Goal: Complete application form

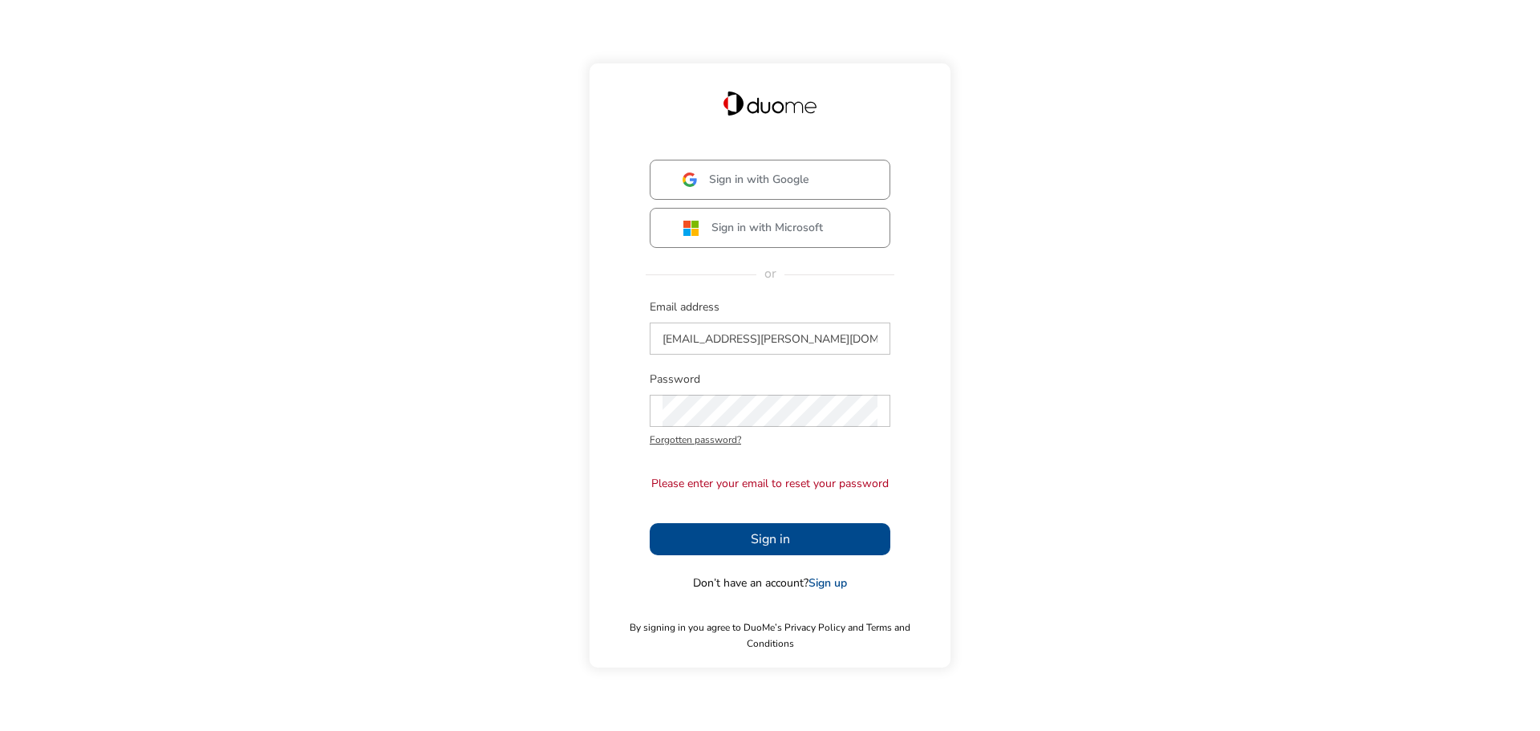
click at [841, 543] on button "Sign in" at bounding box center [770, 539] width 241 height 32
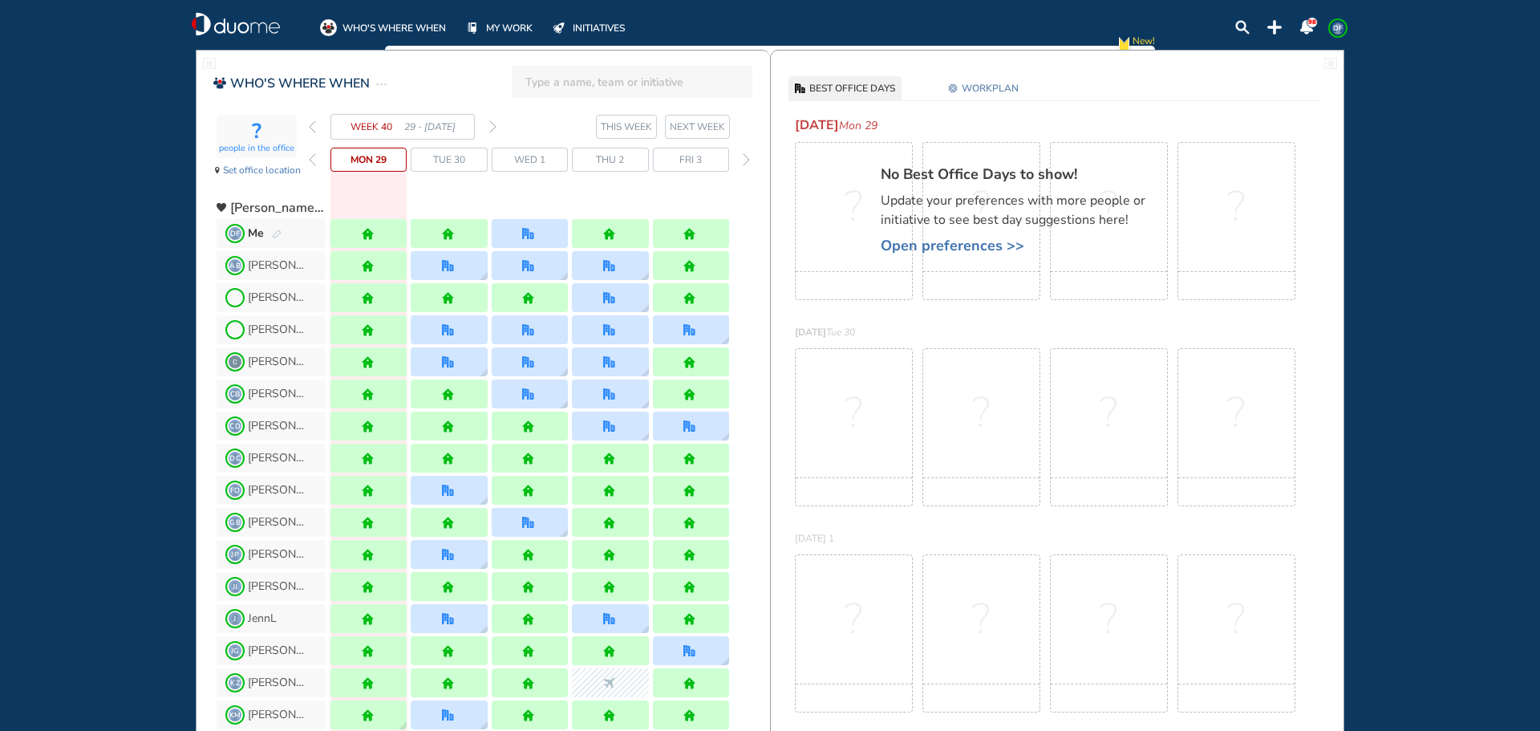
click at [493, 128] on img "forward week" at bounding box center [492, 126] width 7 height 13
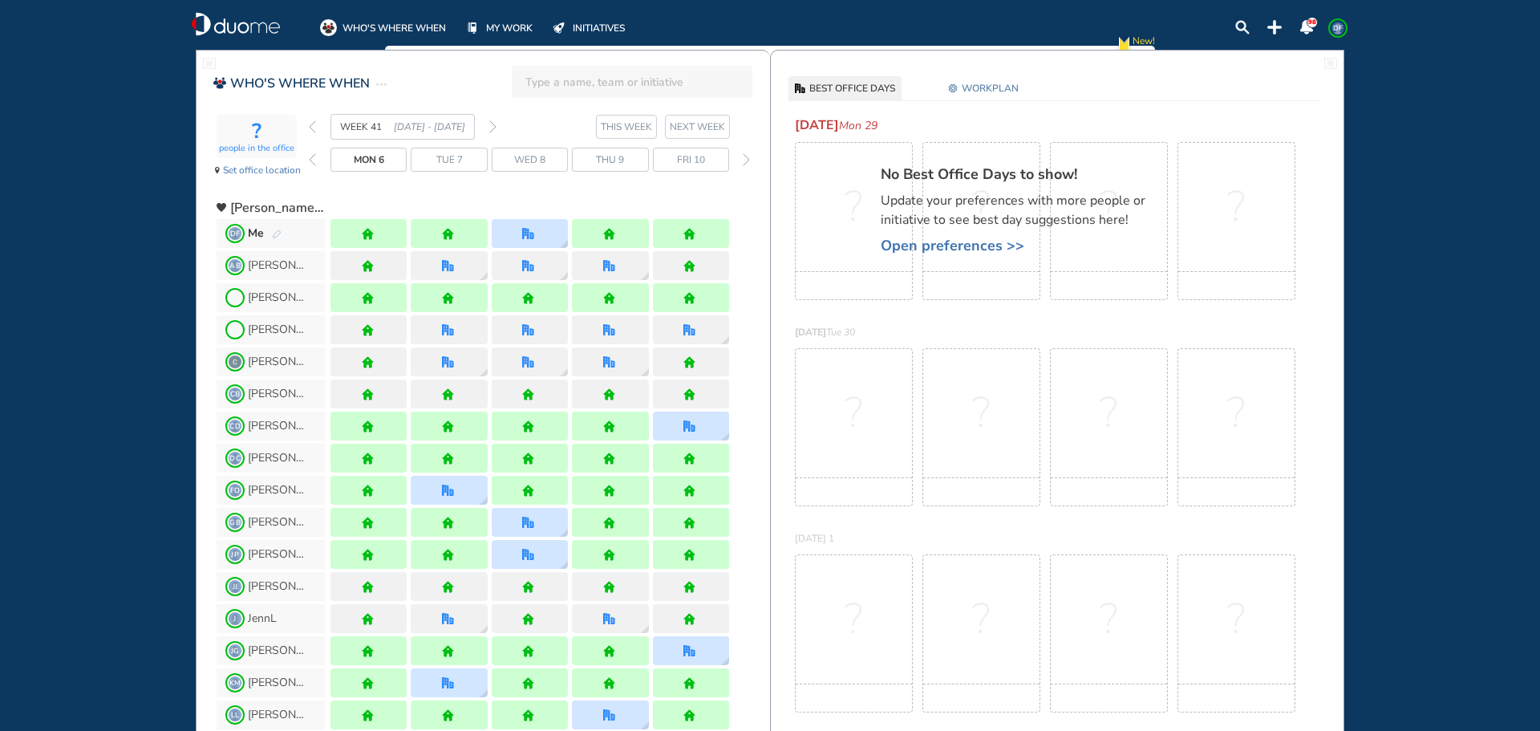
click at [493, 128] on img "forward week" at bounding box center [492, 126] width 7 height 13
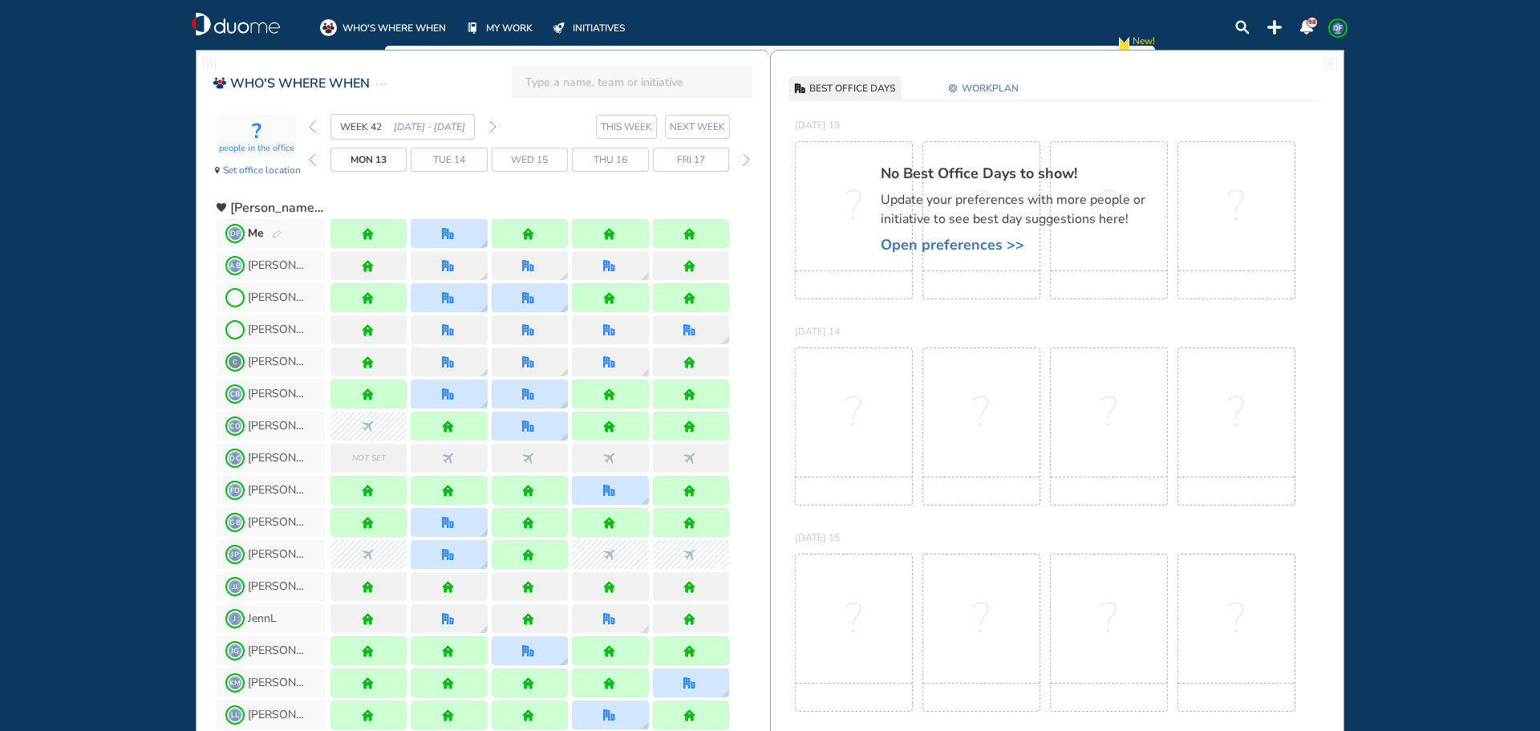
click at [493, 128] on img "forward week" at bounding box center [492, 126] width 7 height 13
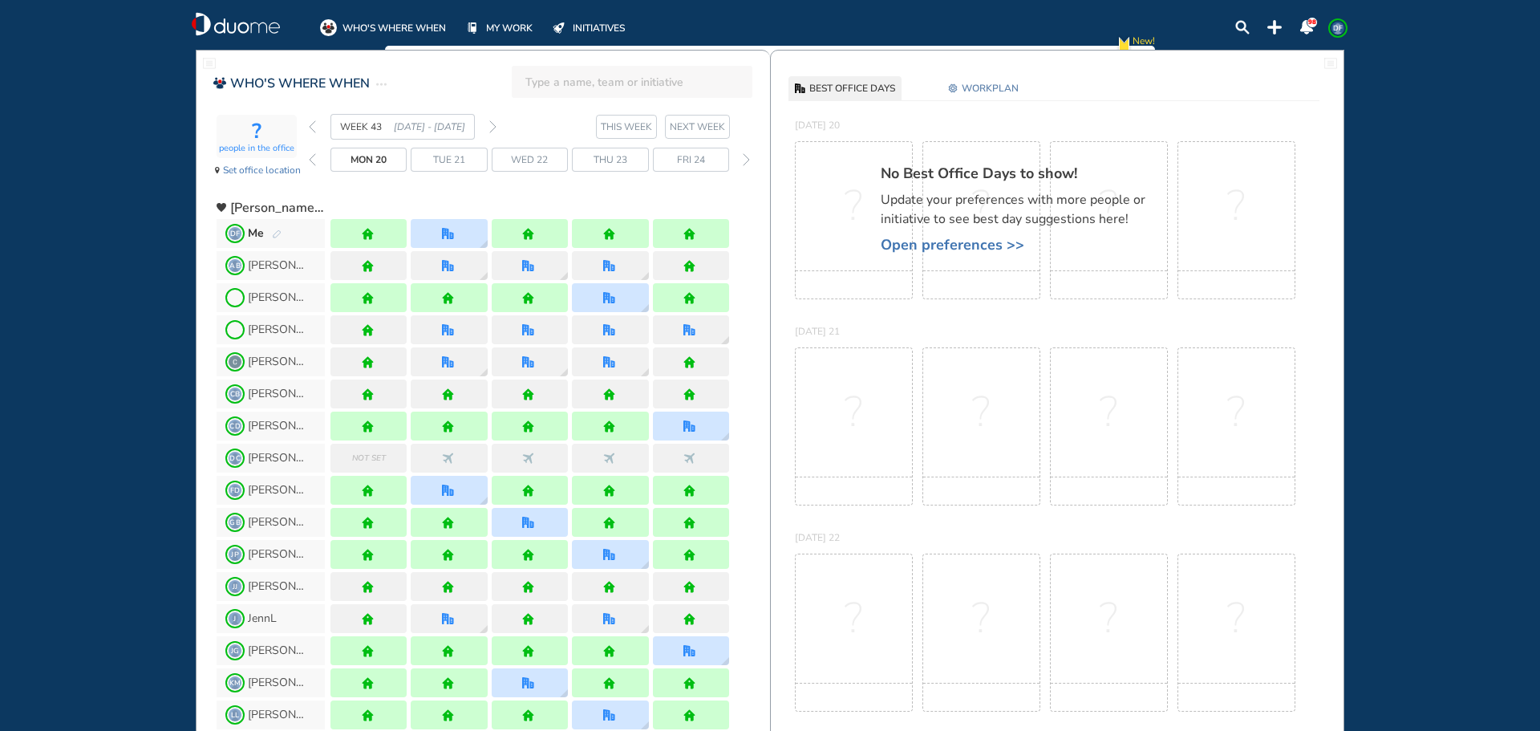
click at [493, 128] on img "forward week" at bounding box center [492, 126] width 7 height 13
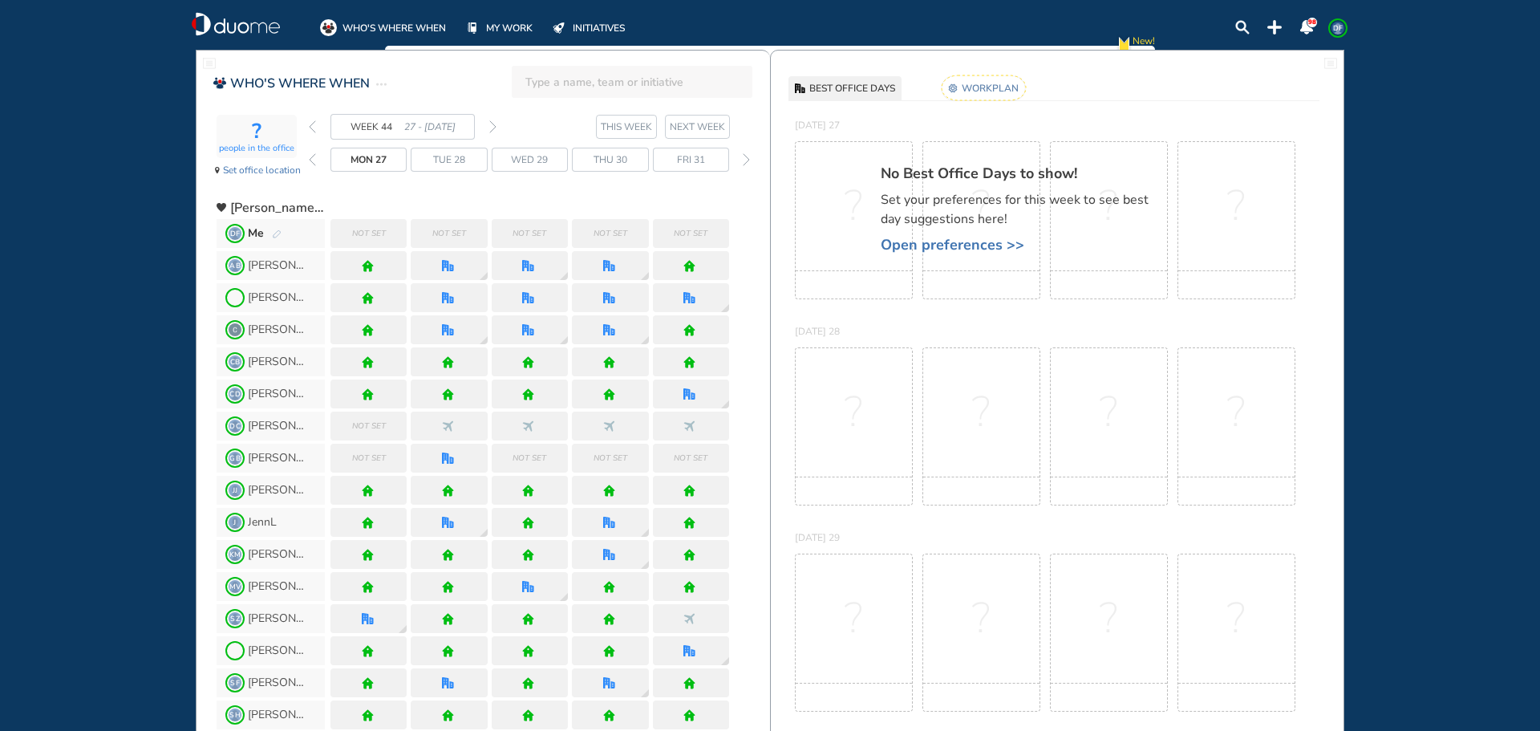
click at [281, 237] on img "pen-edit" at bounding box center [277, 234] width 10 height 10
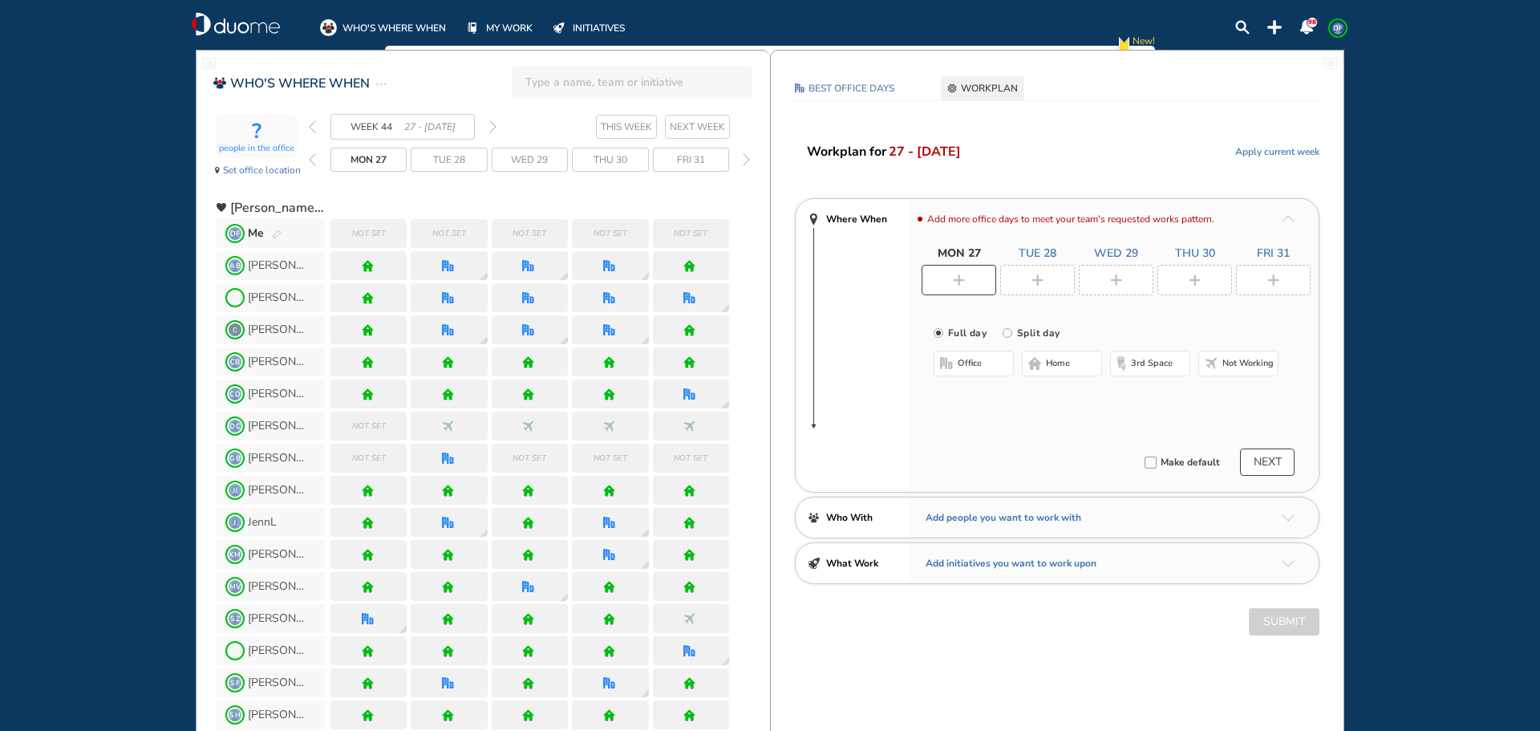
click at [972, 283] on div at bounding box center [959, 280] width 75 height 30
click at [1061, 358] on span "home" at bounding box center [1058, 363] width 24 height 13
click at [1037, 281] on img "plus-rounded-bdbdbd" at bounding box center [1038, 280] width 12 height 12
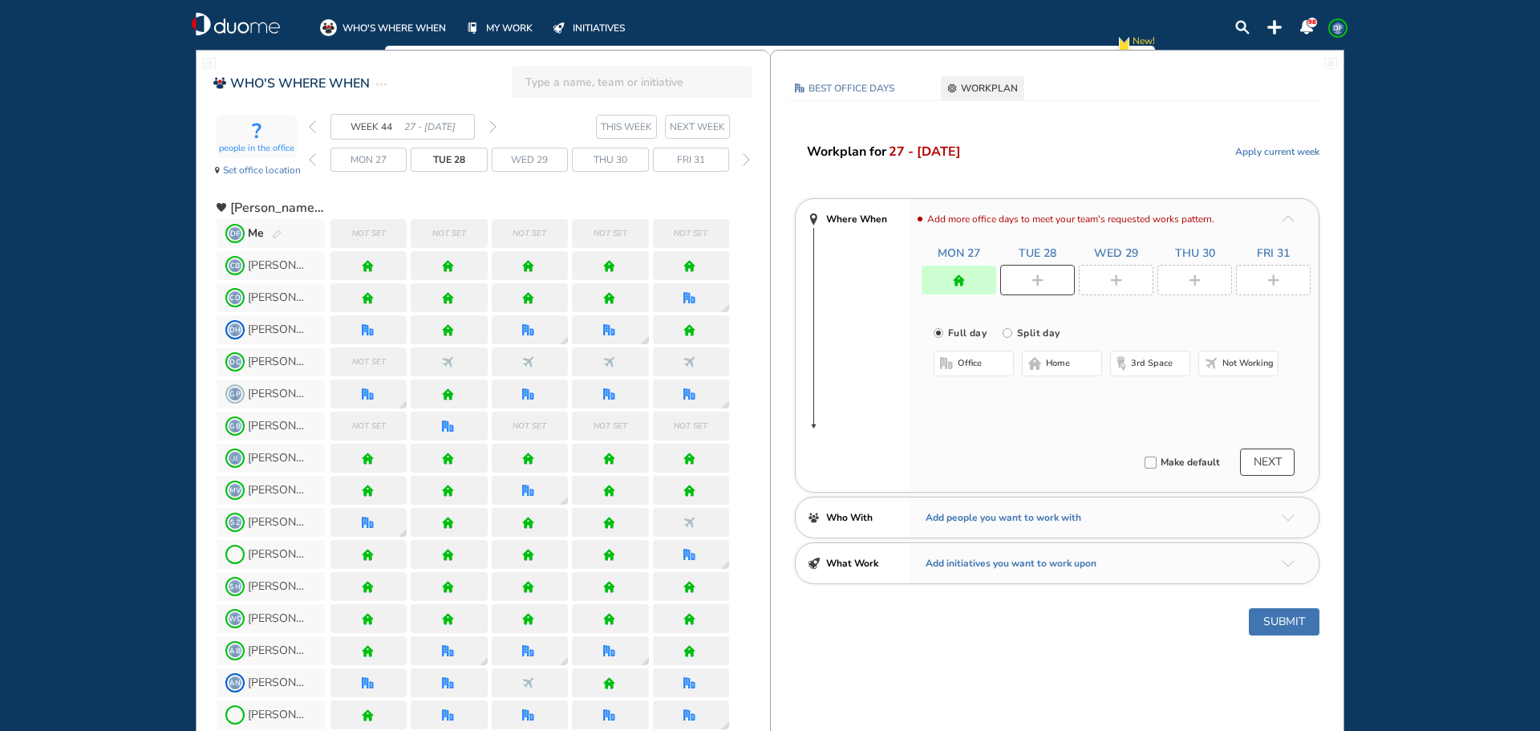
click at [1065, 360] on span "home" at bounding box center [1058, 363] width 24 height 13
click at [1130, 286] on div at bounding box center [1116, 280] width 75 height 30
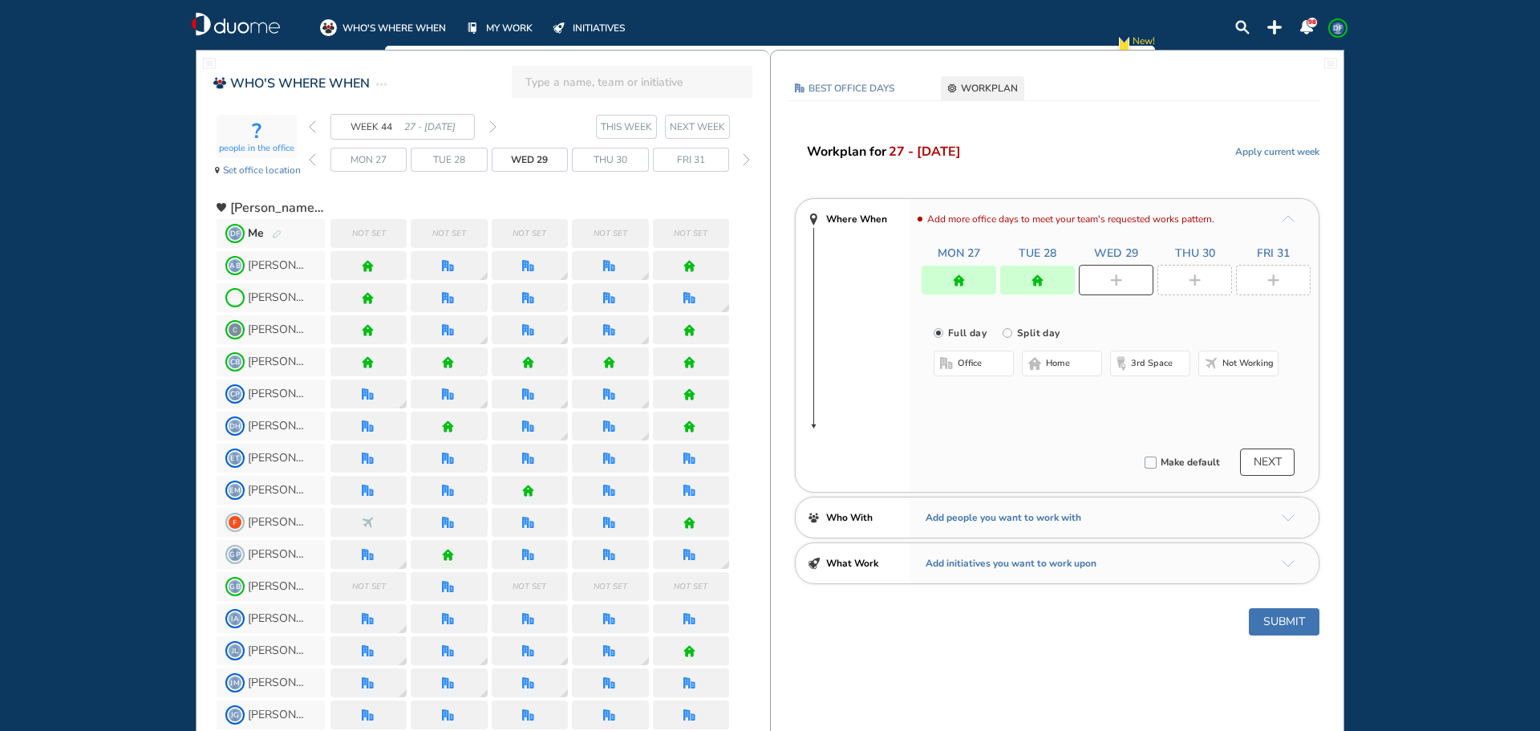
click at [1066, 354] on button "home" at bounding box center [1062, 364] width 80 height 26
click at [1186, 281] on div at bounding box center [1195, 280] width 75 height 30
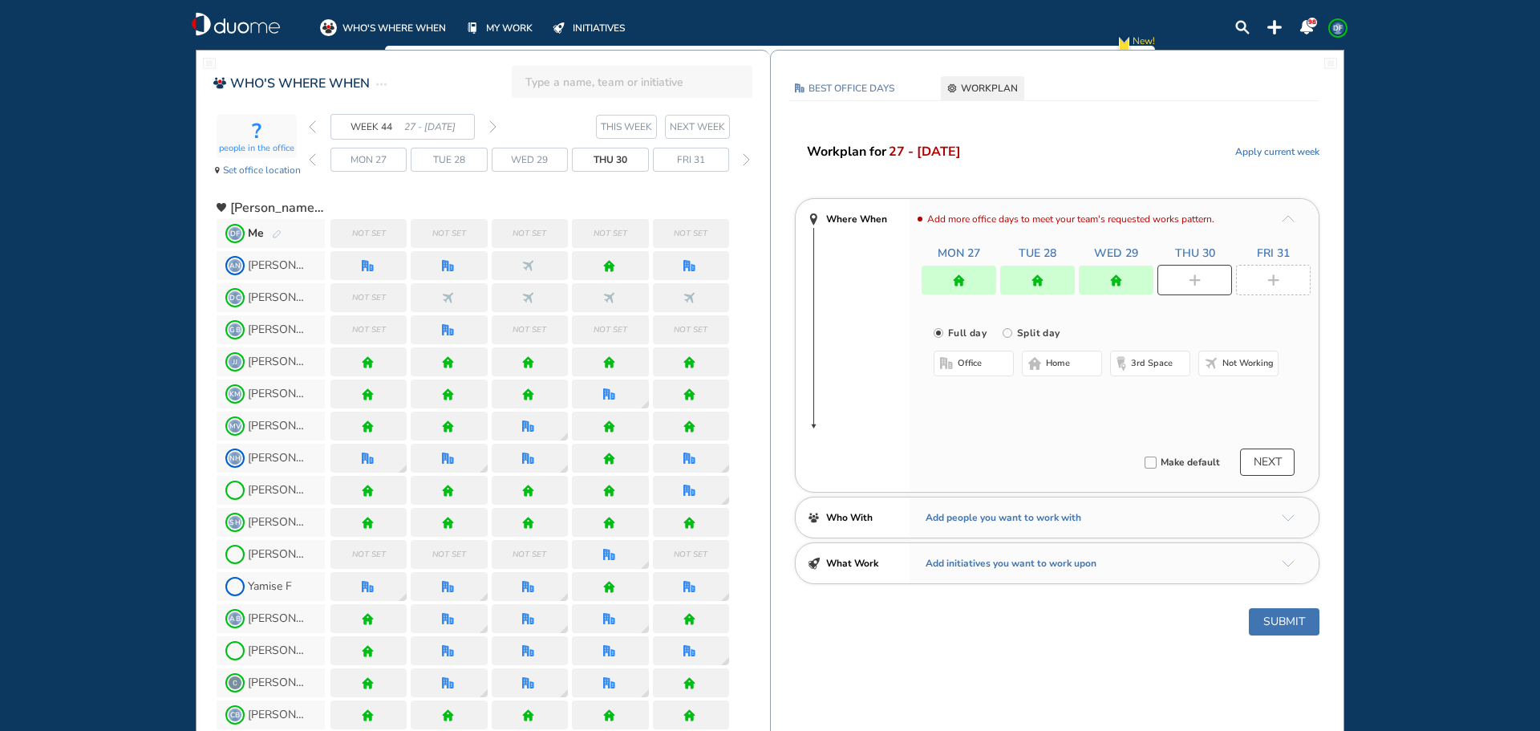
click at [1051, 358] on span "home" at bounding box center [1058, 363] width 24 height 13
drag, startPoint x: 1284, startPoint y: 276, endPoint x: 1244, endPoint y: 286, distance: 40.5
click at [1283, 276] on div at bounding box center [1273, 280] width 75 height 30
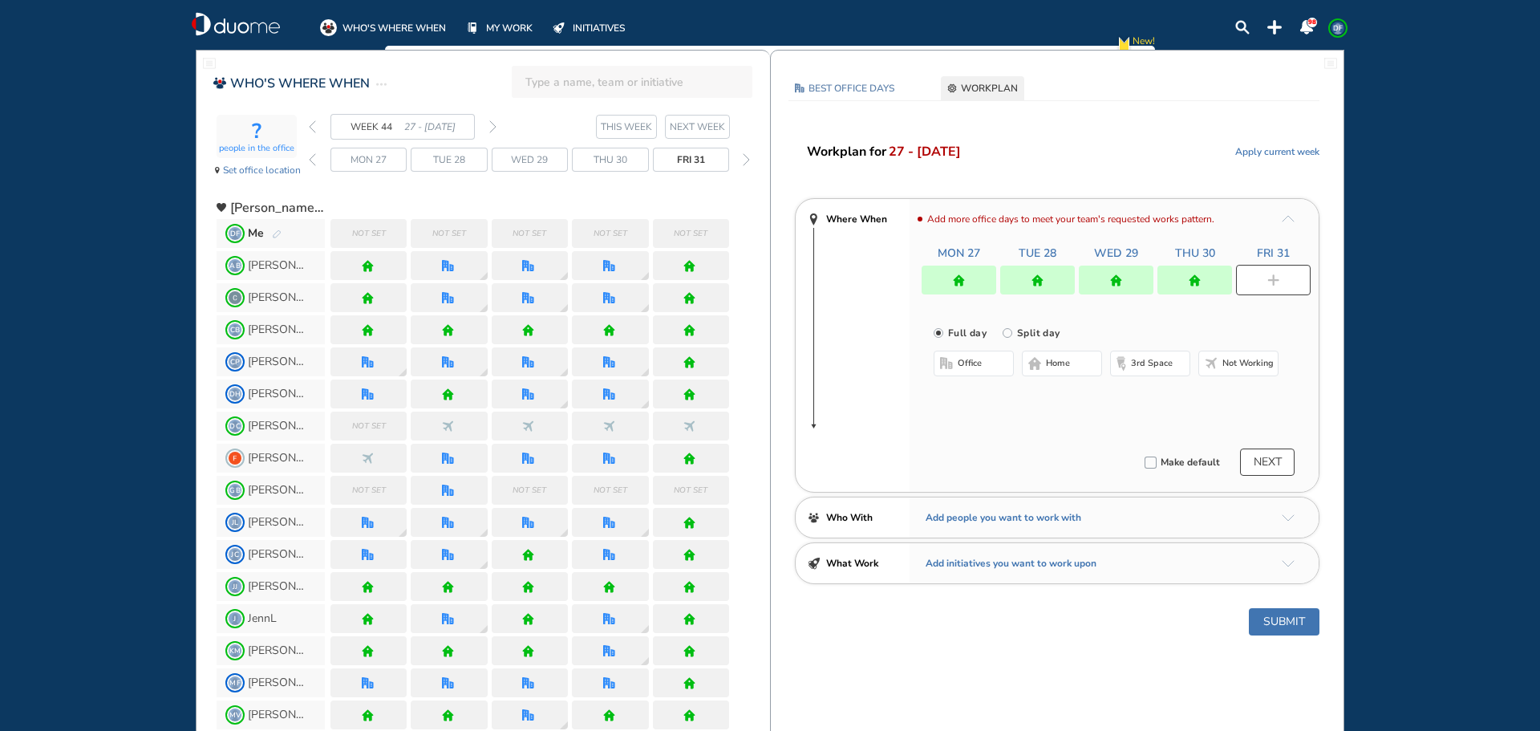
click at [1069, 367] on span "home" at bounding box center [1058, 363] width 24 height 13
click at [1272, 459] on button "NEXT" at bounding box center [1267, 461] width 55 height 27
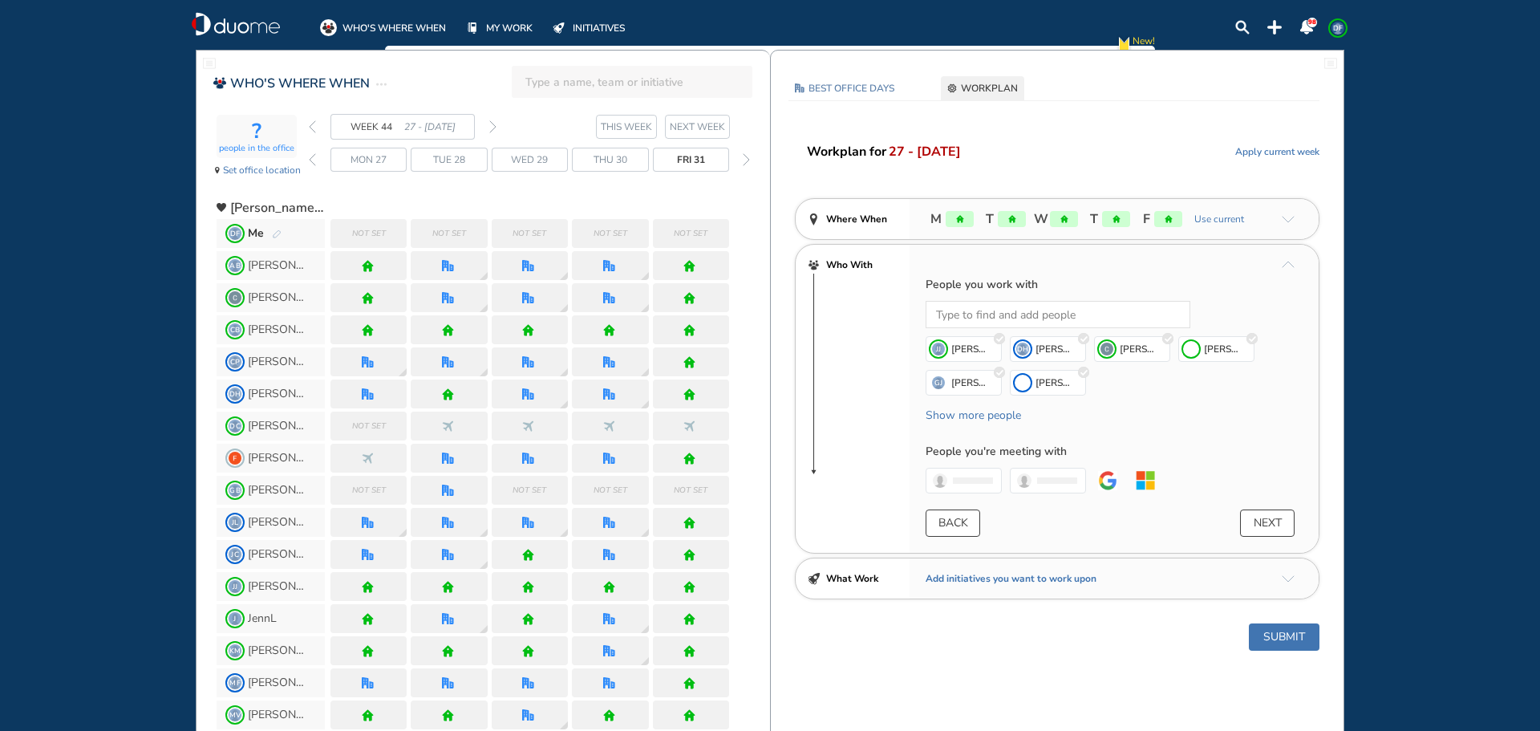
click at [1266, 521] on button "NEXT" at bounding box center [1267, 522] width 55 height 27
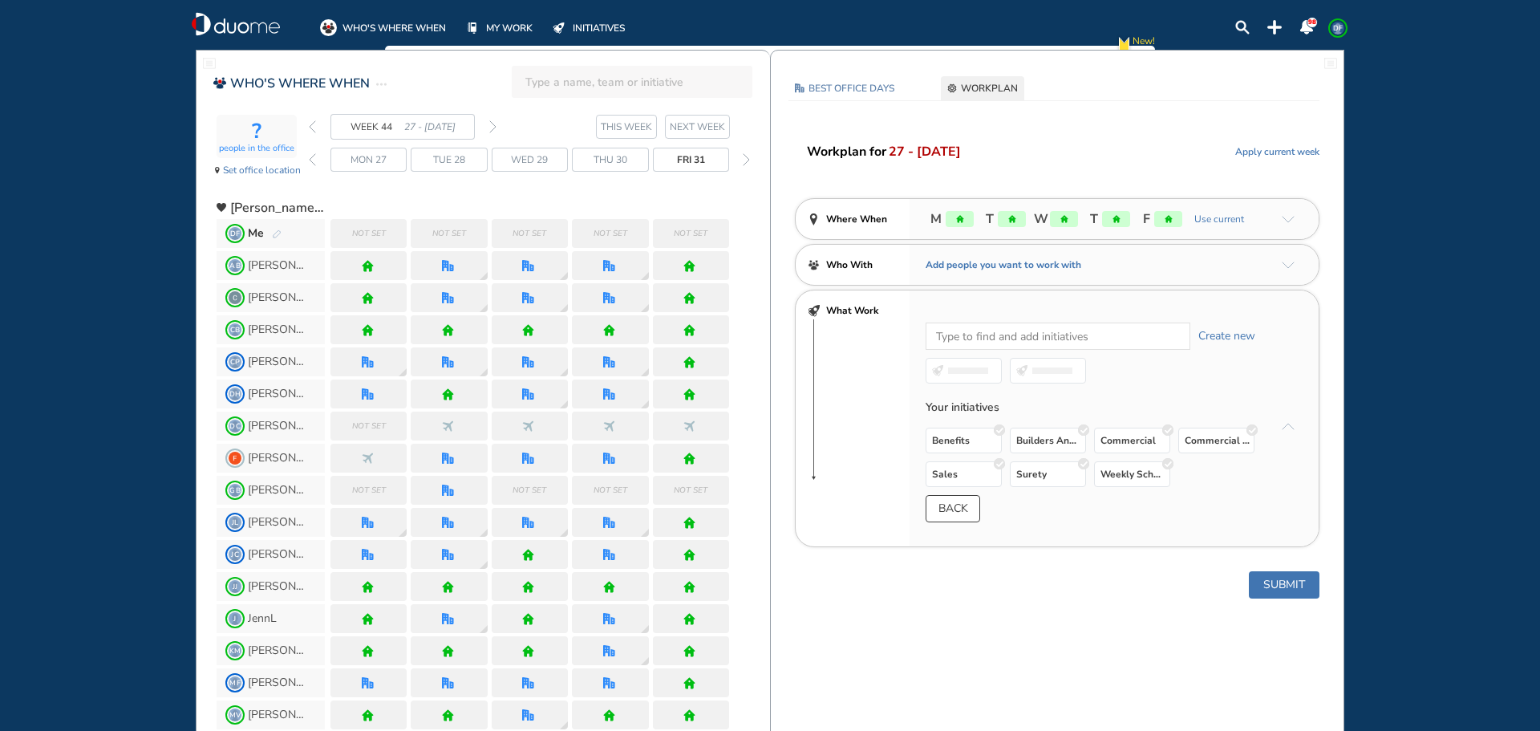
click at [1277, 581] on button "Submit" at bounding box center [1284, 584] width 71 height 27
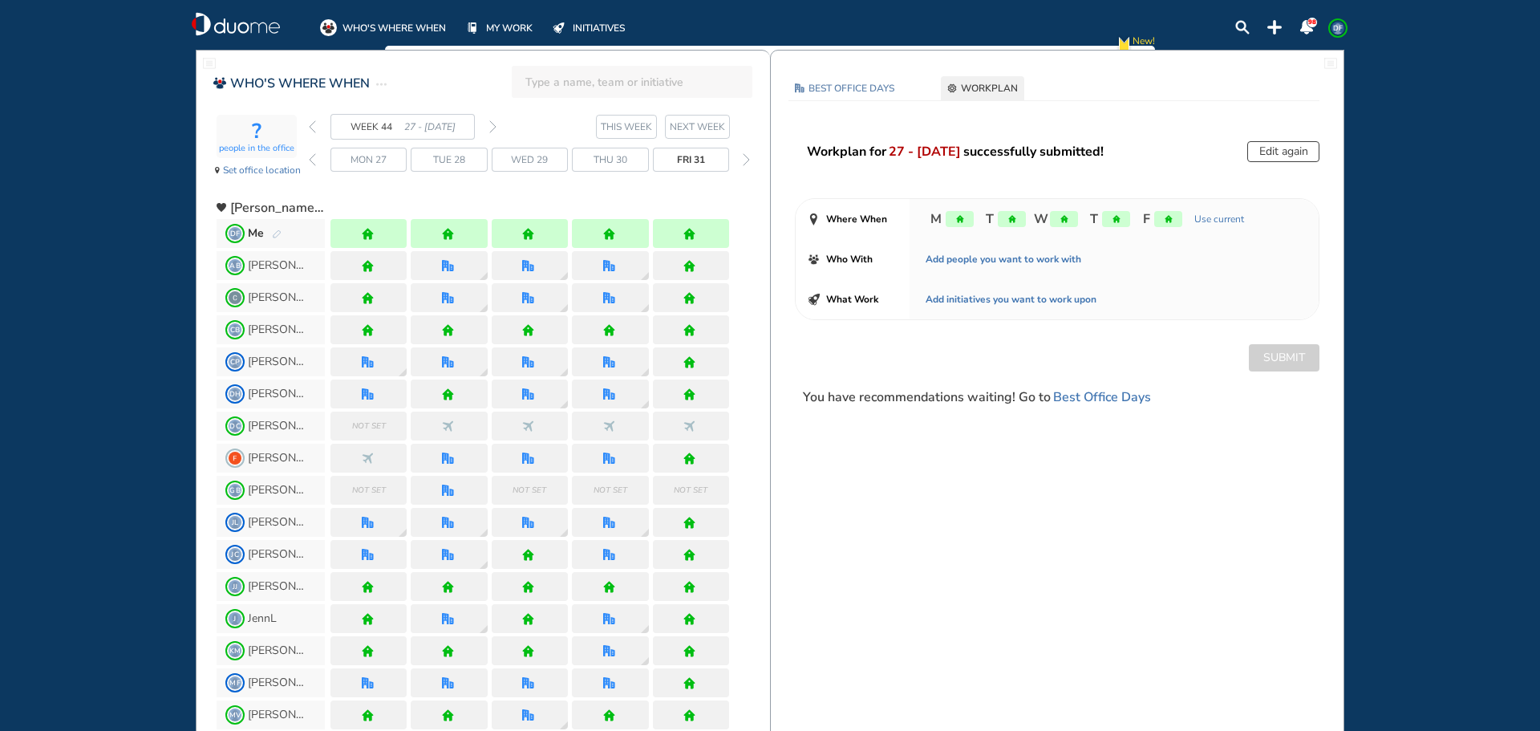
click at [316, 129] on div "WEEK 44 27 - [DATE]" at bounding box center [403, 127] width 188 height 26
click at [313, 124] on img "back week" at bounding box center [312, 126] width 7 height 13
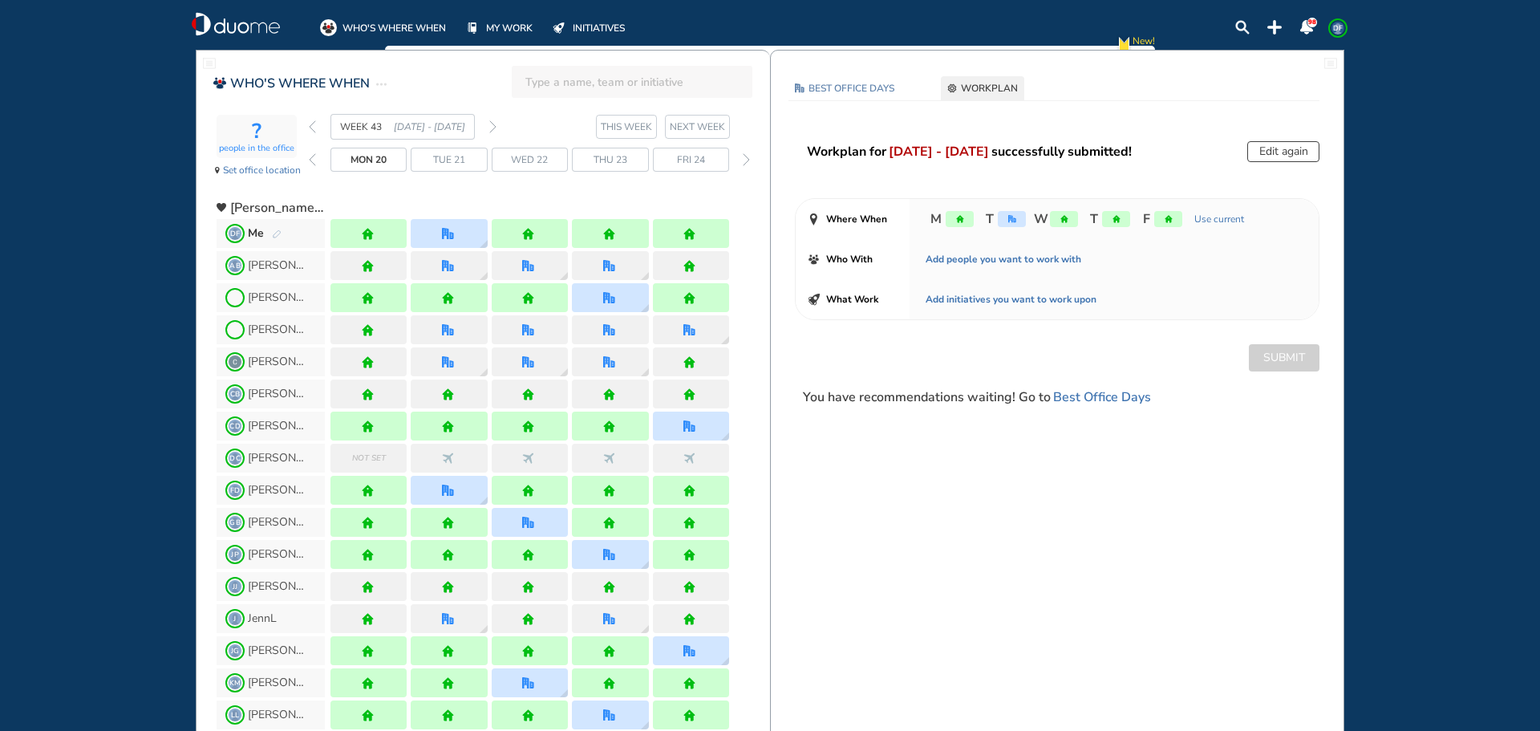
click at [493, 127] on img "forward week" at bounding box center [492, 126] width 7 height 13
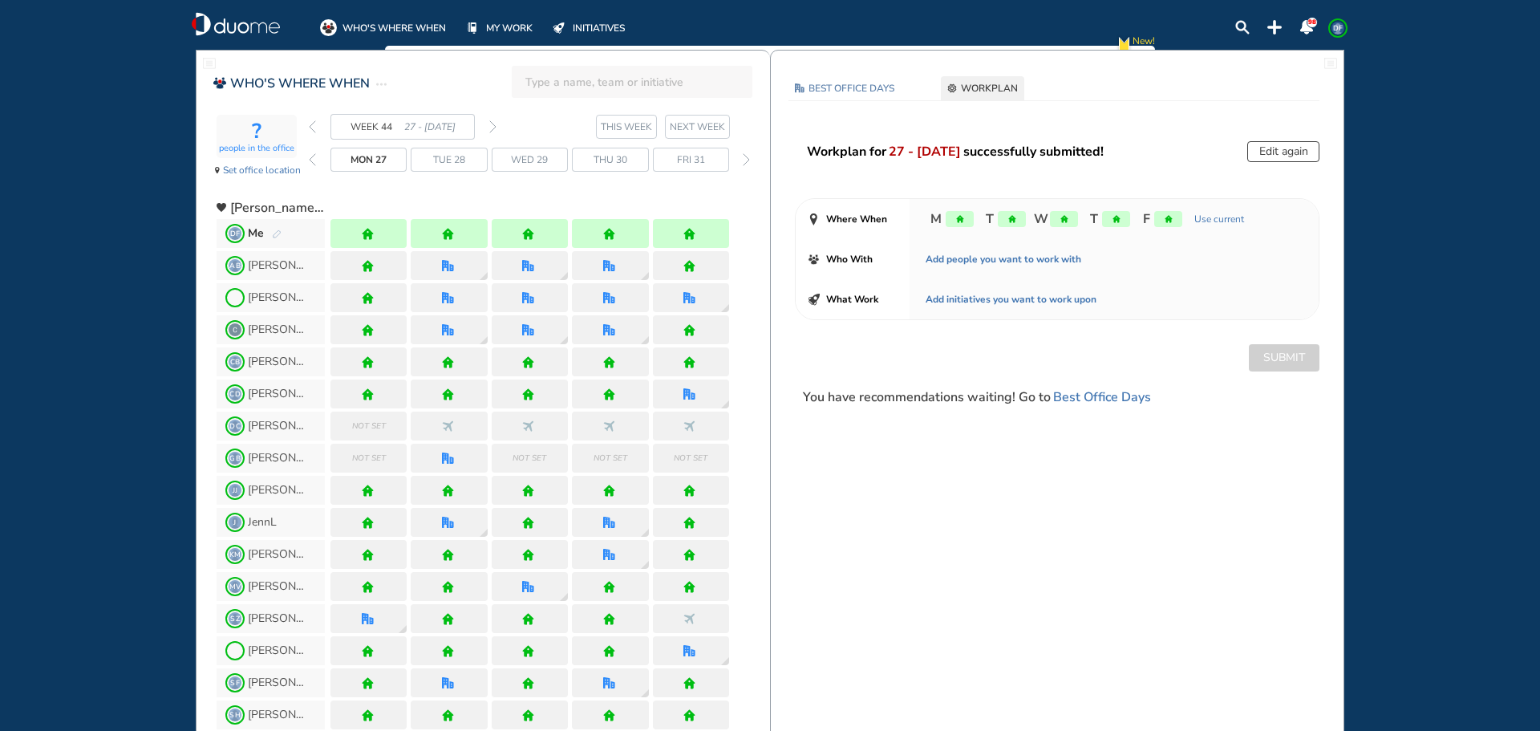
click at [493, 127] on img "forward week" at bounding box center [492, 126] width 7 height 13
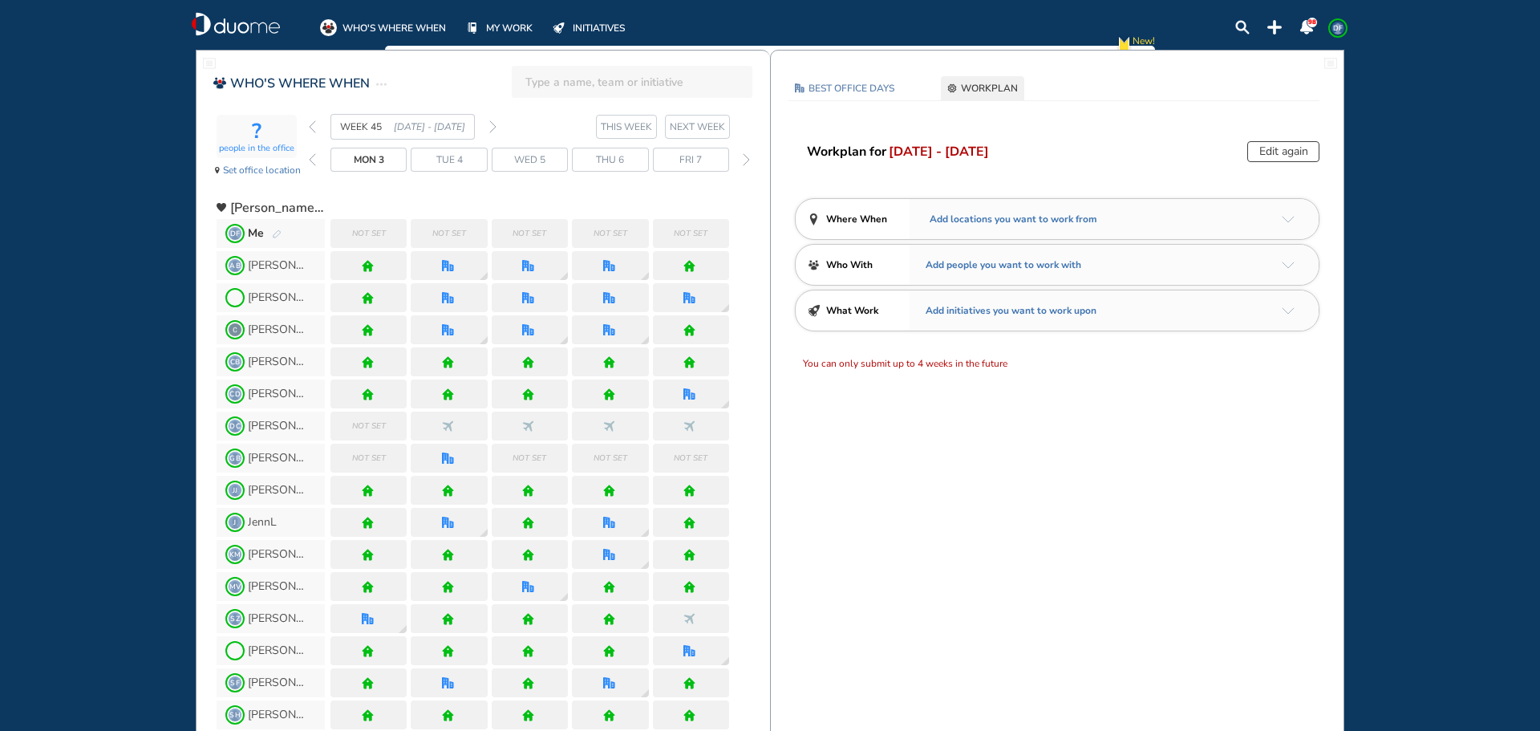
click at [314, 128] on img "back week" at bounding box center [312, 126] width 7 height 13
